Goal: Task Accomplishment & Management: Manage account settings

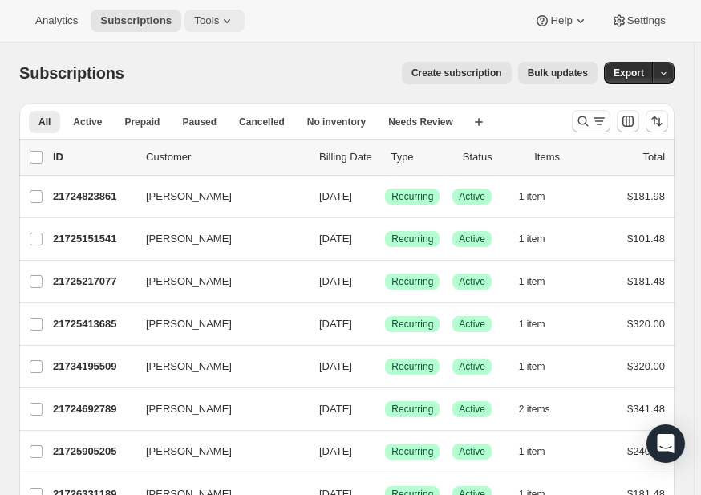
click at [205, 17] on span "Tools" at bounding box center [206, 20] width 25 height 13
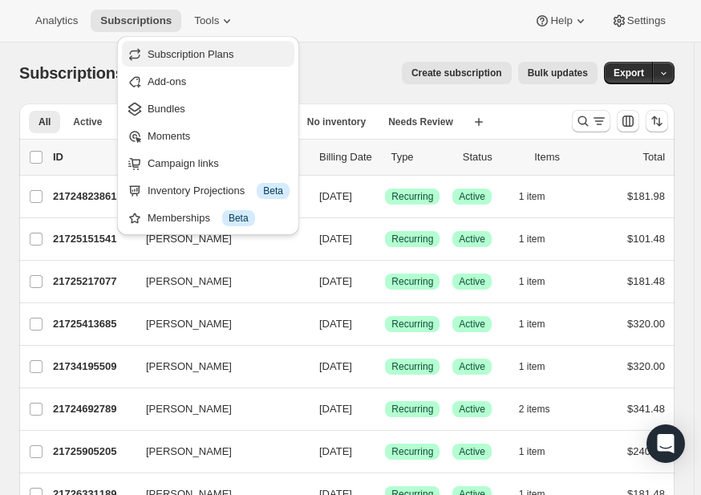
click at [200, 52] on span "Subscription Plans" at bounding box center [191, 54] width 87 height 12
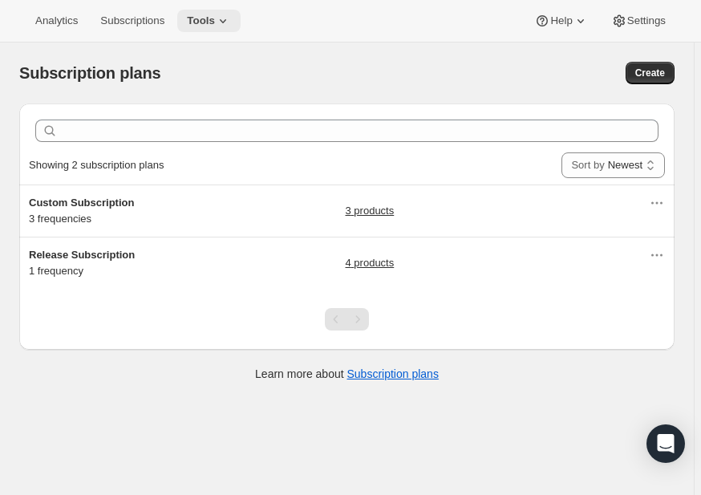
click at [204, 18] on span "Tools" at bounding box center [201, 20] width 28 height 13
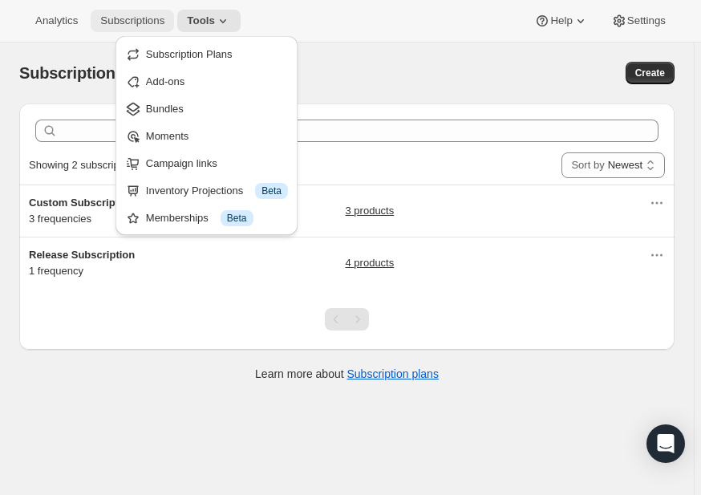
click at [133, 19] on span "Subscriptions" at bounding box center [132, 20] width 64 height 13
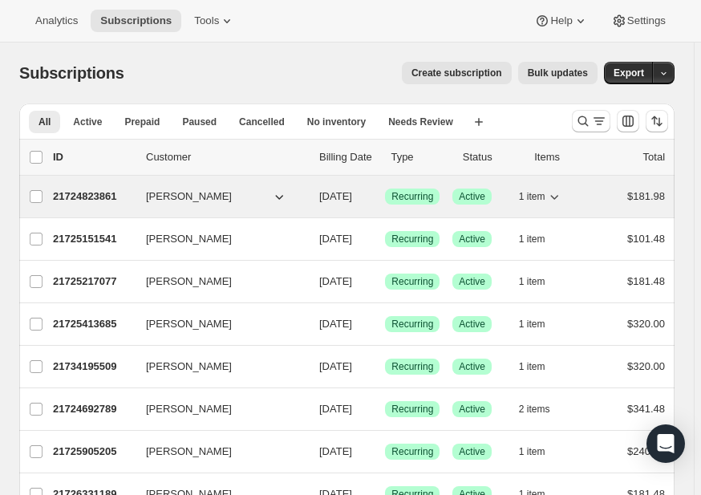
click at [562, 192] on icon "button" at bounding box center [554, 197] width 16 height 16
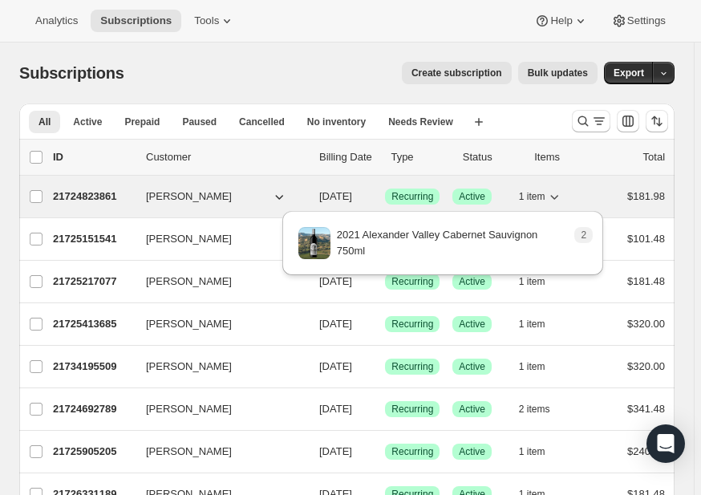
click at [562, 192] on icon "button" at bounding box center [554, 197] width 16 height 16
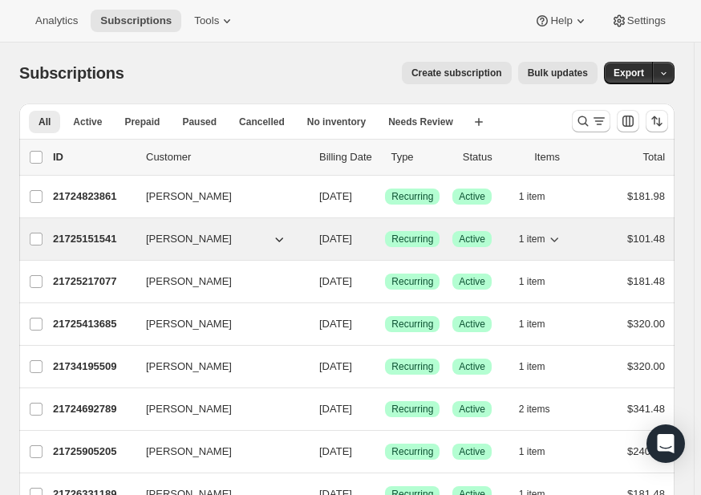
click at [561, 241] on icon "button" at bounding box center [554, 239] width 16 height 16
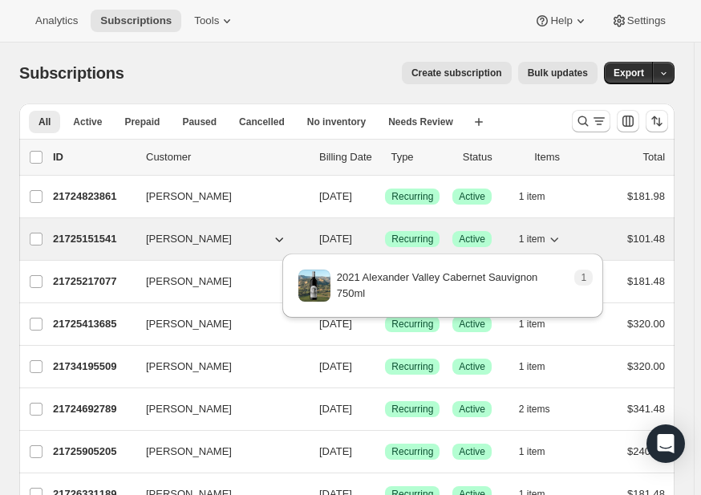
click at [561, 241] on icon "button" at bounding box center [554, 239] width 16 height 16
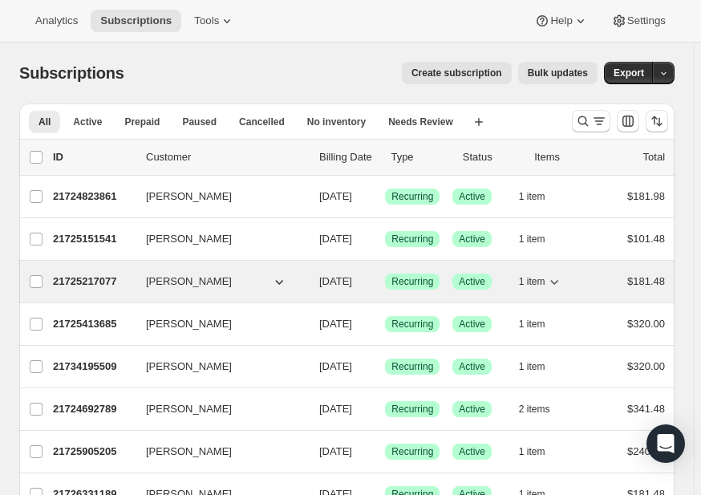
click at [554, 278] on icon "button" at bounding box center [554, 282] width 16 height 16
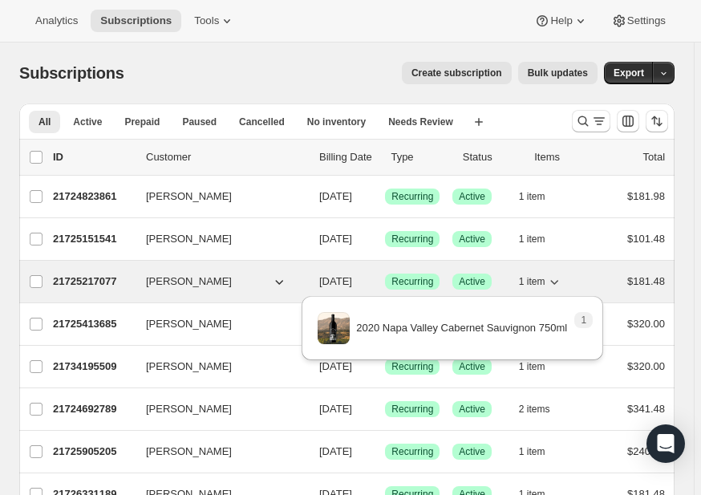
click at [554, 278] on icon "button" at bounding box center [554, 282] width 16 height 16
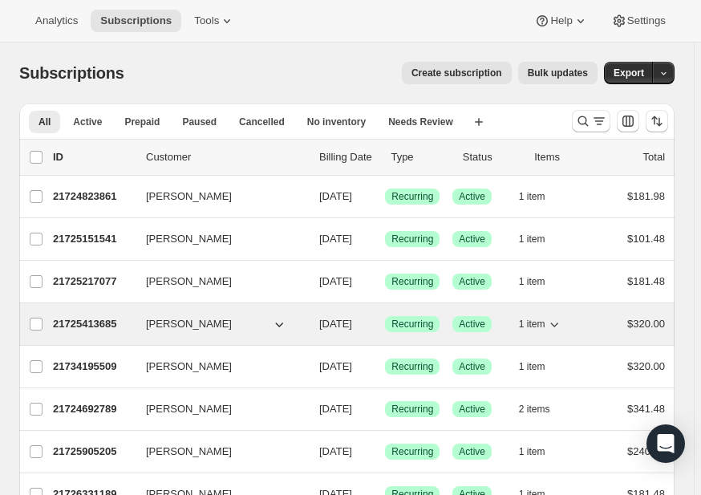
click at [555, 325] on icon "button" at bounding box center [554, 324] width 16 height 16
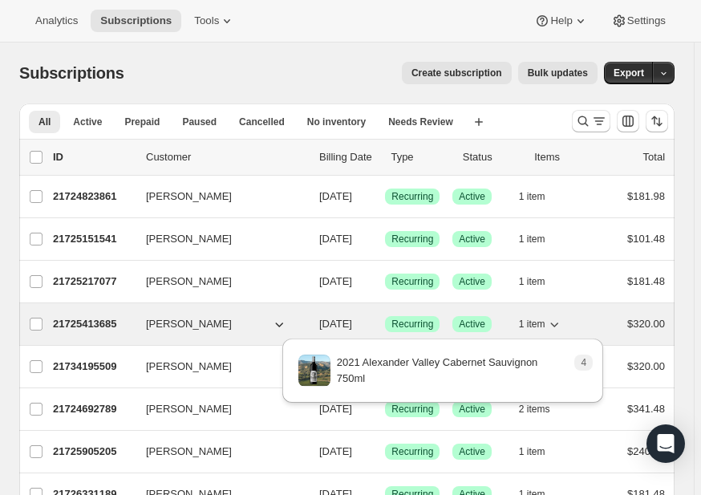
click at [555, 325] on icon "button" at bounding box center [554, 324] width 16 height 16
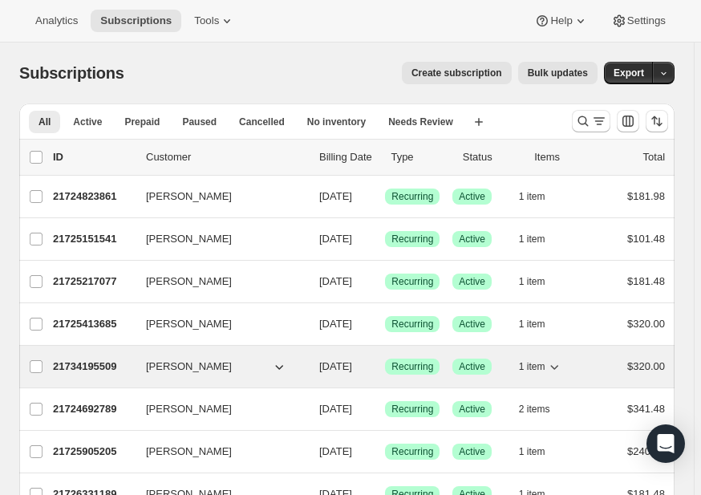
click at [563, 362] on icon "button" at bounding box center [554, 367] width 16 height 16
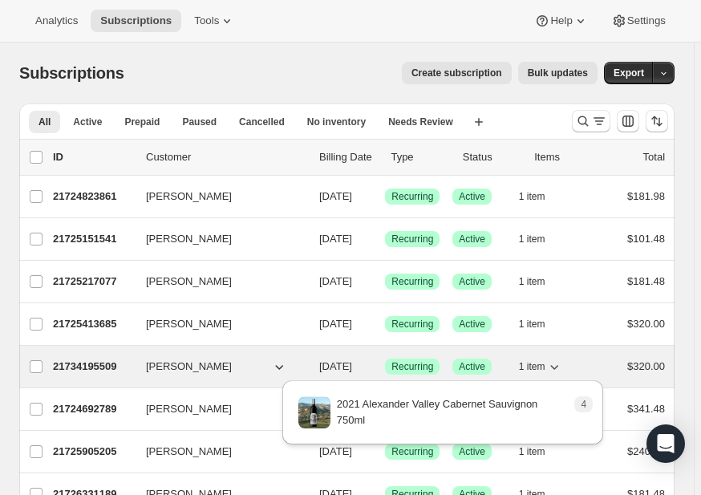
click at [563, 362] on icon "button" at bounding box center [554, 367] width 16 height 16
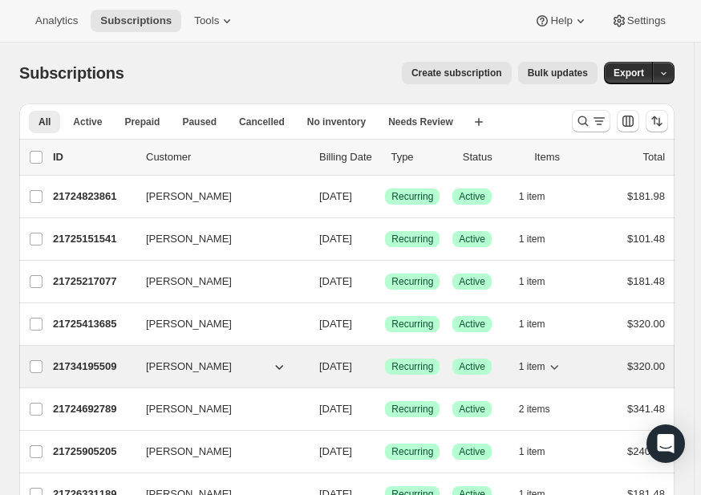
click at [559, 365] on icon "button" at bounding box center [554, 367] width 16 height 16
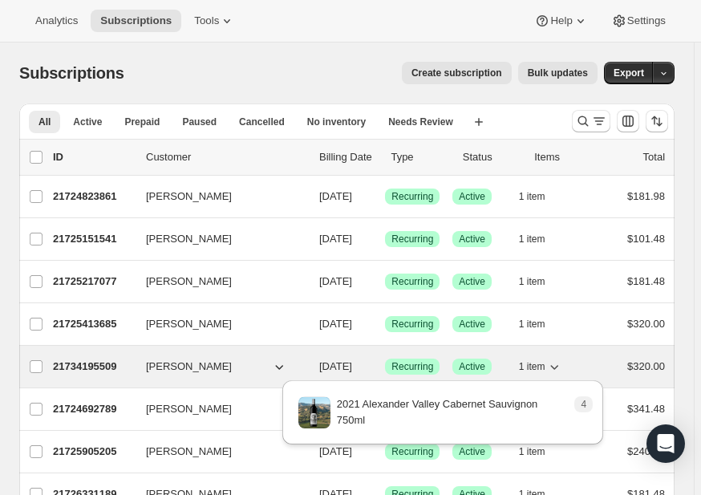
click at [559, 365] on icon "button" at bounding box center [554, 367] width 16 height 16
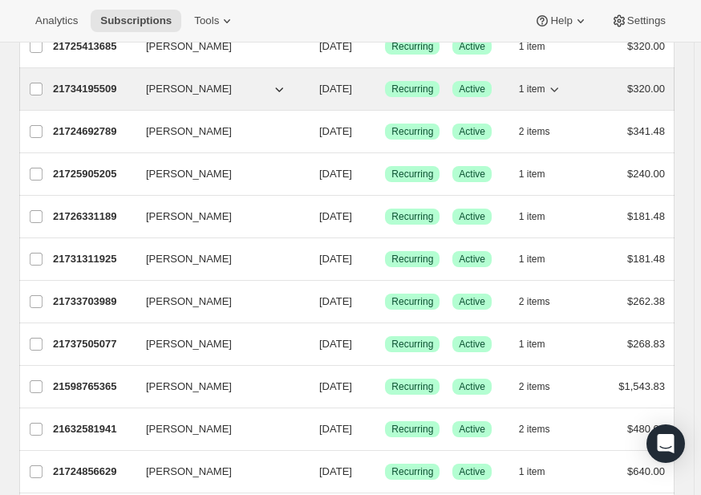
scroll to position [279, 0]
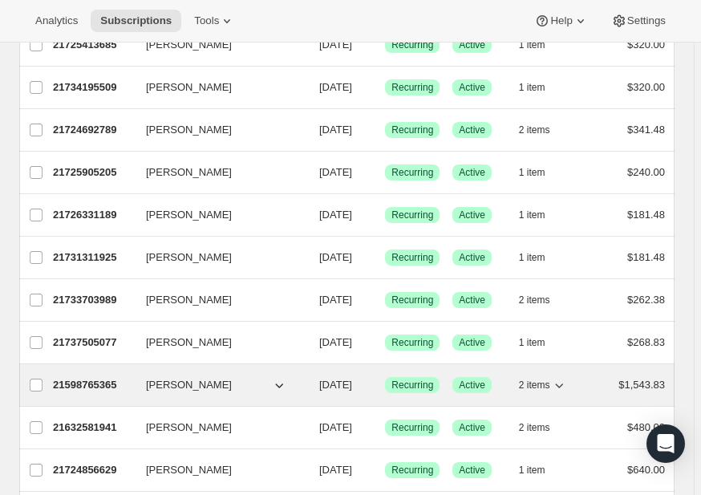
click at [558, 380] on icon "button" at bounding box center [559, 385] width 16 height 16
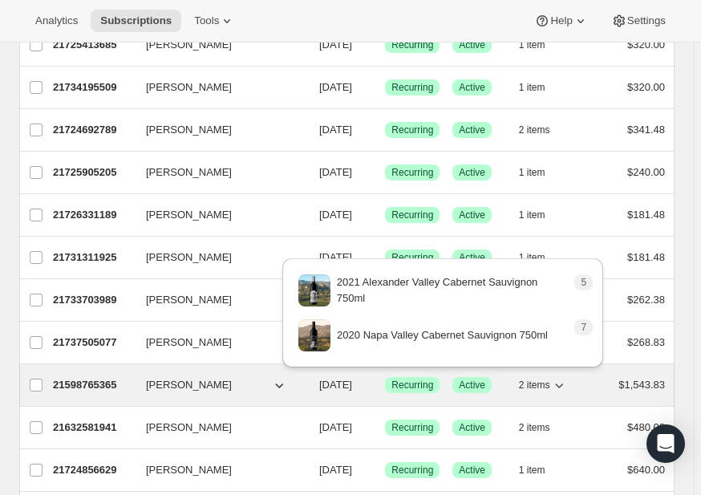
click at [558, 380] on icon "button" at bounding box center [559, 385] width 16 height 16
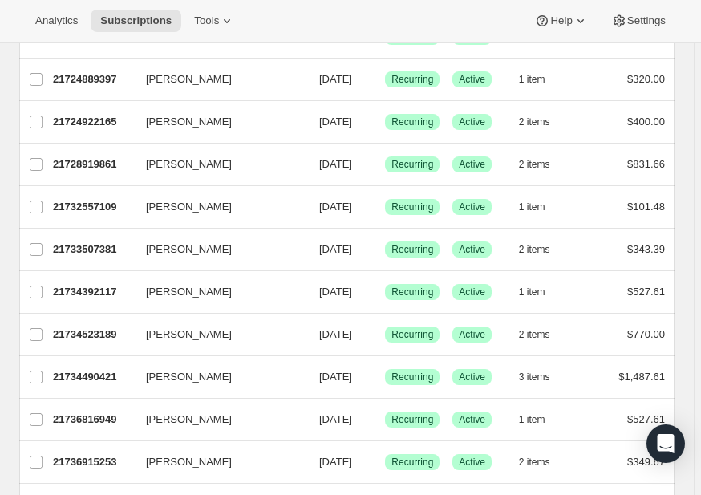
scroll to position [713, 0]
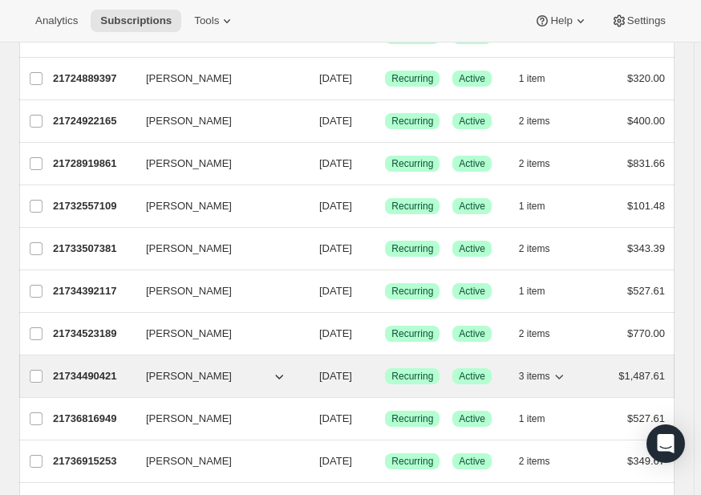
click at [562, 375] on icon "button" at bounding box center [560, 377] width 8 height 5
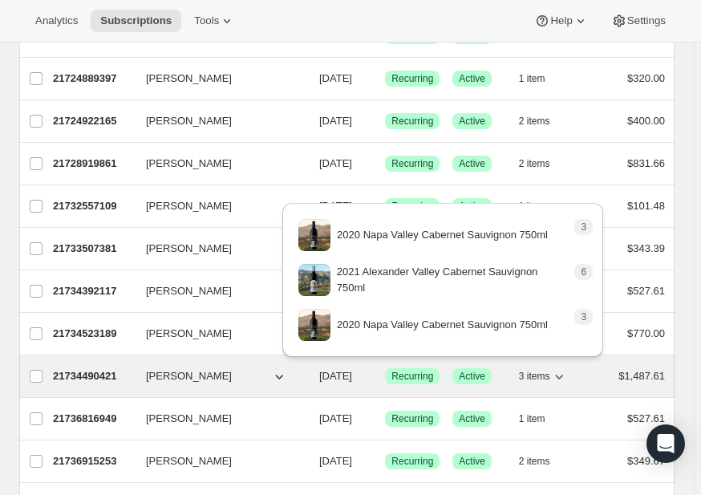
click at [562, 375] on icon "button" at bounding box center [560, 377] width 8 height 5
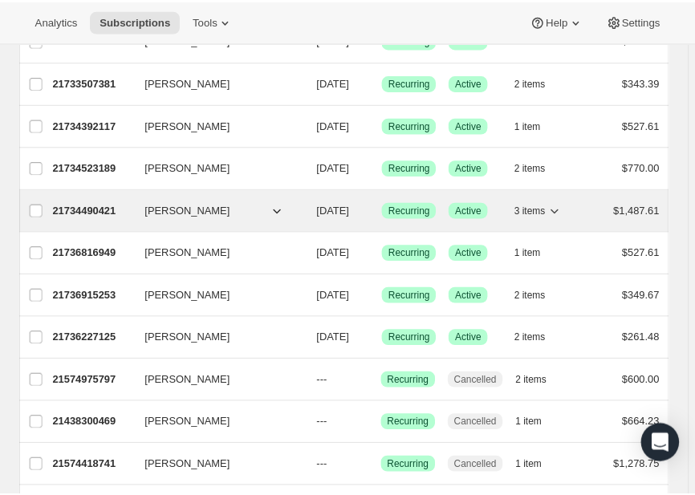
scroll to position [880, 0]
